Goal: Task Accomplishment & Management: Use online tool/utility

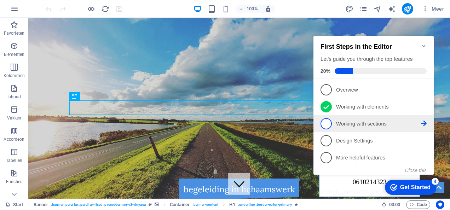
click at [351, 125] on p "Working with sections - incomplete" at bounding box center [378, 123] width 85 height 7
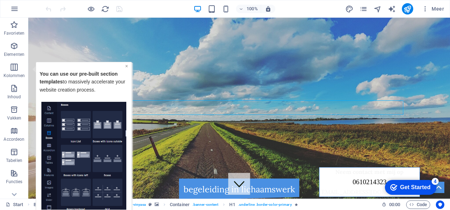
click at [128, 64] on link "×" at bounding box center [126, 66] width 3 height 6
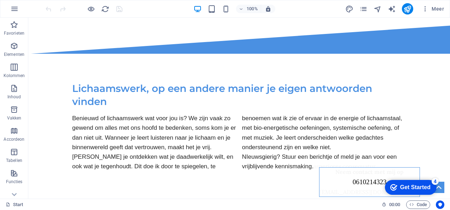
scroll to position [205, 0]
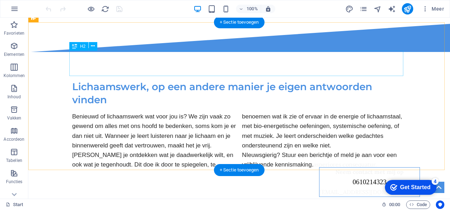
click at [160, 80] on div "Lichaamswerk, op een andere manier je eigen antwoorden vinden" at bounding box center [239, 93] width 334 height 26
click at [127, 80] on div "Lichaamswerk, op een andere manier je eigen antwoorden vinden" at bounding box center [239, 93] width 334 height 26
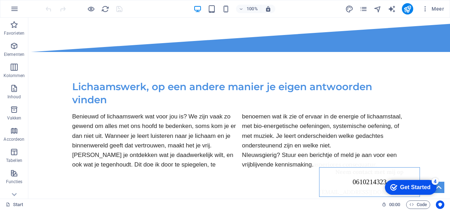
scroll to position [0, 0]
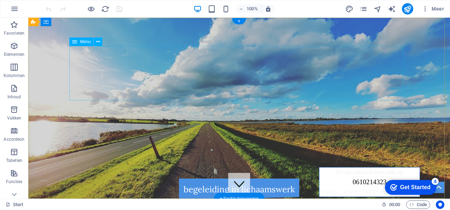
click at [100, 104] on nav "Lichaamswerk Voor wie 1 op 1 begeleiding Thema avonden Meditatie groep Over mij" at bounding box center [239, 131] width 334 height 55
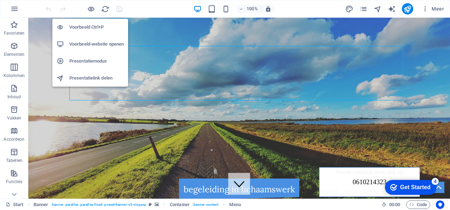
click at [91, 46] on h6 "Voorbeeld-website openen" at bounding box center [96, 44] width 55 height 8
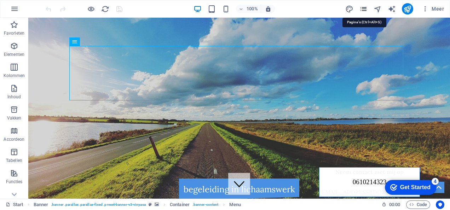
click at [364, 11] on icon "pages" at bounding box center [364, 9] width 8 height 8
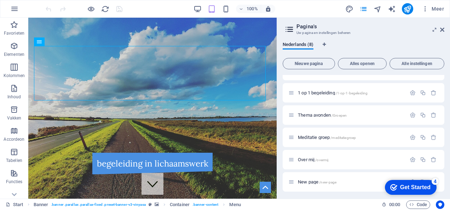
scroll to position [60, 0]
click at [309, 158] on span "Over mij /overmij" at bounding box center [313, 158] width 30 height 5
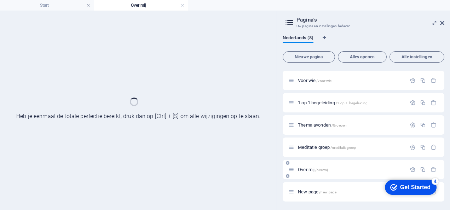
scroll to position [42, 0]
click at [309, 158] on div "Start / lichaamswerk /lichaamswerk Voor wie /voor-wie 1 op 1 begeleiding /1-op-…" at bounding box center [364, 115] width 162 height 176
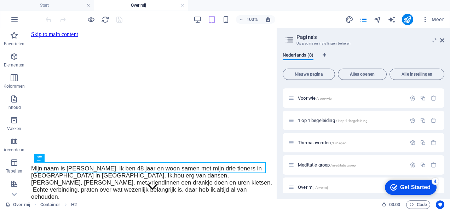
scroll to position [65, 0]
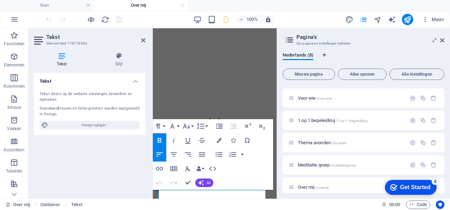
scroll to position [9, 0]
click at [144, 37] on h2 "Tekst" at bounding box center [95, 37] width 99 height 6
click at [142, 40] on icon at bounding box center [143, 41] width 4 height 6
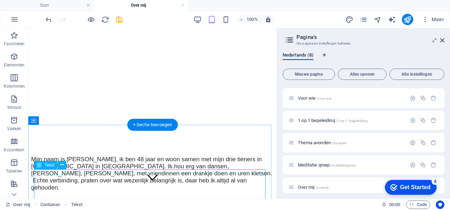
click at [50, 166] on span "Tekst" at bounding box center [50, 165] width 10 height 4
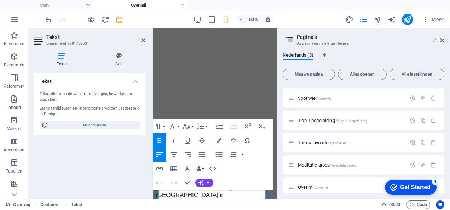
drag, startPoint x: 174, startPoint y: 193, endPoint x: 153, endPoint y: 193, distance: 21.2
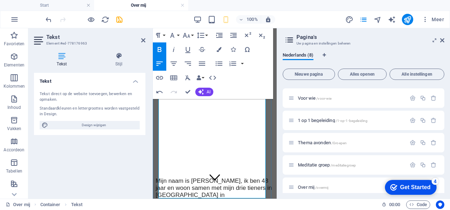
scroll to position [1083, 0]
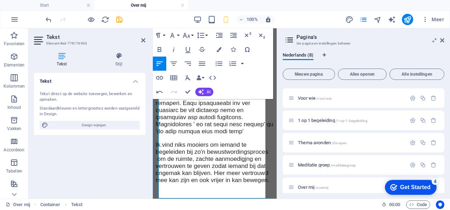
click at [240, 138] on p "Ongemak voelen. Ik.vind niks mooiers om iemand te begeleiden bij zo'n bewustwor…" at bounding box center [215, 39] width 118 height 289
click at [207, 155] on span "Ik vind niks mooiers om iemand te begeleiden bij zo'n bewustwordingsproces om d…" at bounding box center [213, 163] width 114 height 42
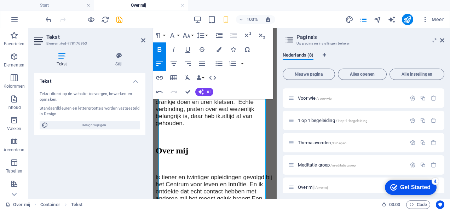
scroll to position [103, 0]
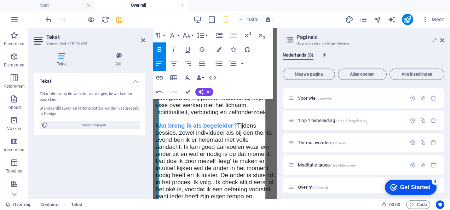
scroll to position [417, 0]
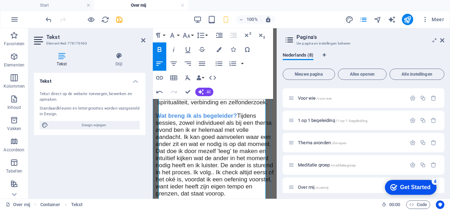
click at [240, 136] on span "Tijdens sessies, zowel individueel als bij een thema avond ben ik er helemaal m…" at bounding box center [215, 155] width 118 height 85
click at [217, 182] on span "Tijdens sessies, zowel individueel als bij een thema avond ben ik er helemaal m…" at bounding box center [215, 155] width 118 height 85
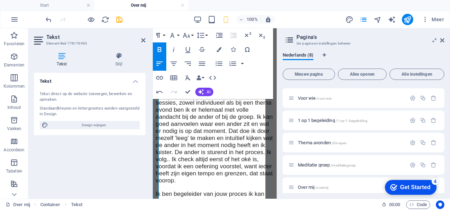
scroll to position [447, 0]
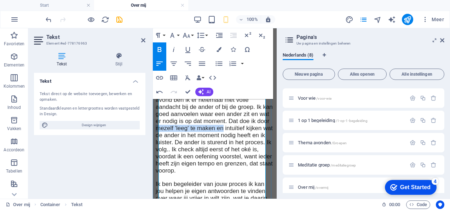
drag, startPoint x: 190, startPoint y: 177, endPoint x: 229, endPoint y: 166, distance: 40.1
click at [229, 166] on span "Tijdens sessies, zowel individueel als bij een thema avond ben ik er helemaal m…" at bounding box center [214, 128] width 117 height 92
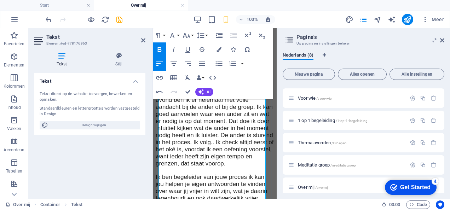
click at [225, 165] on span "Tijdens sessies, zowel individueel als bij een thema avond ben ik er helemaal m…" at bounding box center [215, 124] width 118 height 85
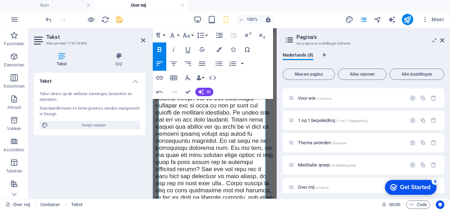
scroll to position [696, 0]
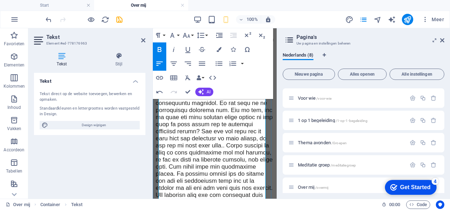
drag, startPoint x: 159, startPoint y: 143, endPoint x: 225, endPoint y: 140, distance: 65.9
copy span "Ik ben begeleider van jouw proces ik kan jou helpen je eigen antwoorden te vind…"
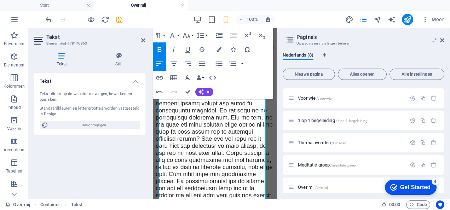
click at [122, 19] on icon "save" at bounding box center [119, 20] width 8 height 8
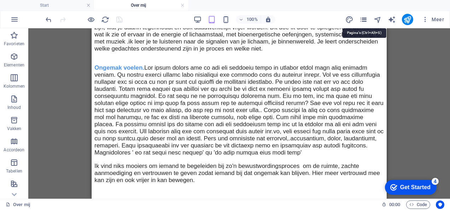
click at [365, 16] on icon "pages" at bounding box center [364, 20] width 8 height 8
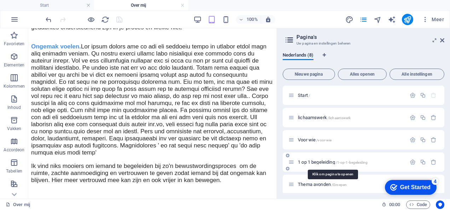
click at [321, 160] on span "1 op 1 begeleiding /1-op-1-begeleiding" at bounding box center [333, 162] width 70 height 5
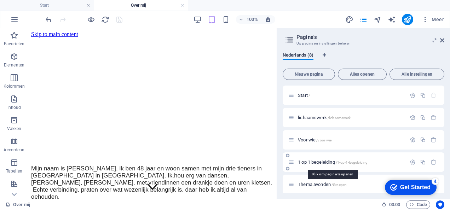
click at [321, 175] on div "Thema avonden /Groepen" at bounding box center [364, 184] width 162 height 19
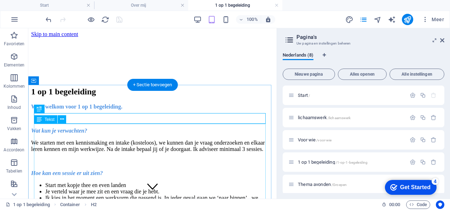
click at [137, 134] on div "Wees welkom voor 1 op 1 begeleiding. Wat kun je verwachten? We starten met een …" at bounding box center [152, 174] width 243 height 141
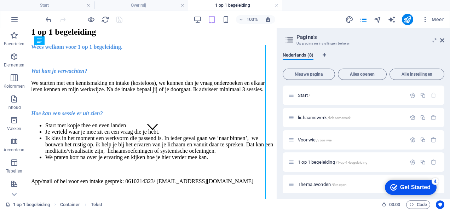
scroll to position [91, 0]
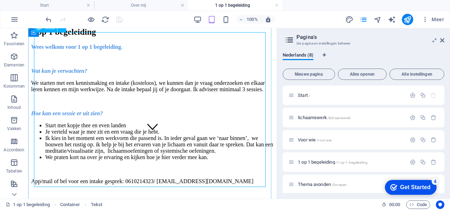
click at [182, 172] on div "Wees welkom voor 1 op 1 begeleiding. Wat kun je verwachten? We starten met een …" at bounding box center [152, 114] width 243 height 141
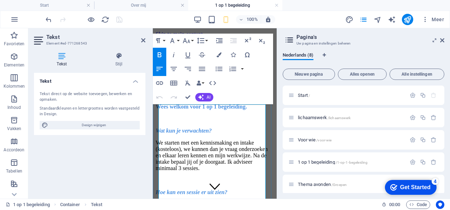
click at [224, 145] on span "We starten met een kennismaking en intake (kosteloos), we kunnen dan je vraag o…" at bounding box center [212, 156] width 112 height 32
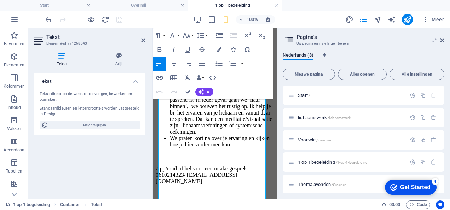
scroll to position [159, 0]
click at [206, 160] on p at bounding box center [215, 157] width 118 height 6
click at [252, 148] on span "We praten kort na over je ervaring en kijken hoe je hier verder mee kan." at bounding box center [220, 141] width 100 height 12
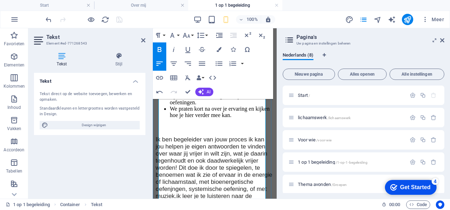
click at [190, 181] on span "Ik ben begeleider van jouw proces ik kan jou helpen je eigen antwoorden te vind…" at bounding box center [215, 182] width 118 height 92
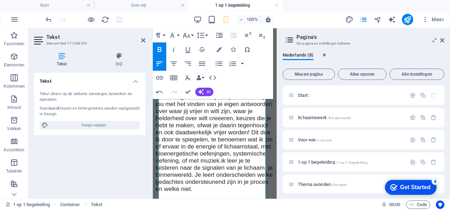
scroll to position [212, 0]
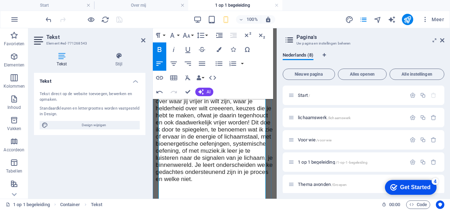
click at [174, 167] on span "Ik ben begeleider van jouw proces ik help jou met het vinden van je eigen antwo…" at bounding box center [214, 133] width 117 height 99
click at [242, 183] on span "Ik ben begeleider van jouw proces ik help jou met het vinden van je eigen antwo…" at bounding box center [214, 133] width 117 height 99
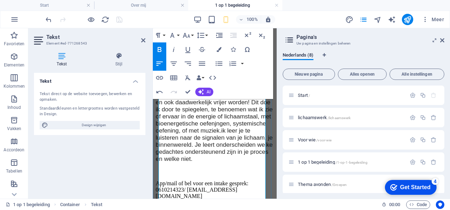
scroll to position [242, 0]
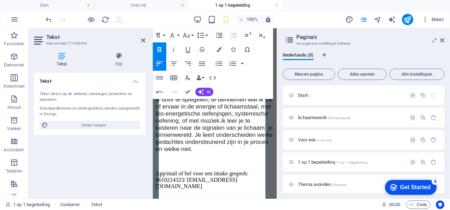
click at [175, 153] on span "Ik ben begeleider van jouw proces ik help jou met het vinden van je eigen antwo…" at bounding box center [214, 103] width 117 height 99
click at [214, 153] on span "Ik ben begeleider van jouw proces ik help jou met het vinden van je eigen antwo…" at bounding box center [214, 103] width 117 height 99
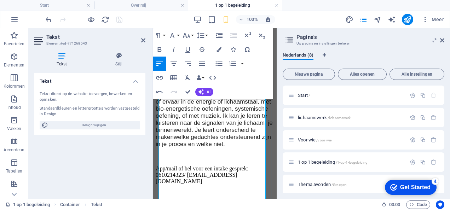
scroll to position [328, 0]
click at [172, 125] on span "Ik ben begeleider van jouw proces ik help jou met het vinden van je eigen antwo…" at bounding box center [214, 98] width 117 height 99
click at [144, 38] on icon at bounding box center [143, 41] width 4 height 6
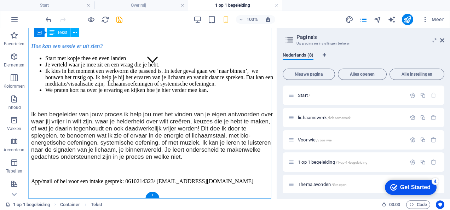
scroll to position [193, 0]
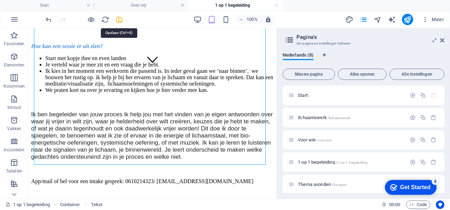
click at [119, 21] on icon "save" at bounding box center [119, 20] width 8 height 8
